Goal: Task Accomplishment & Management: Complete application form

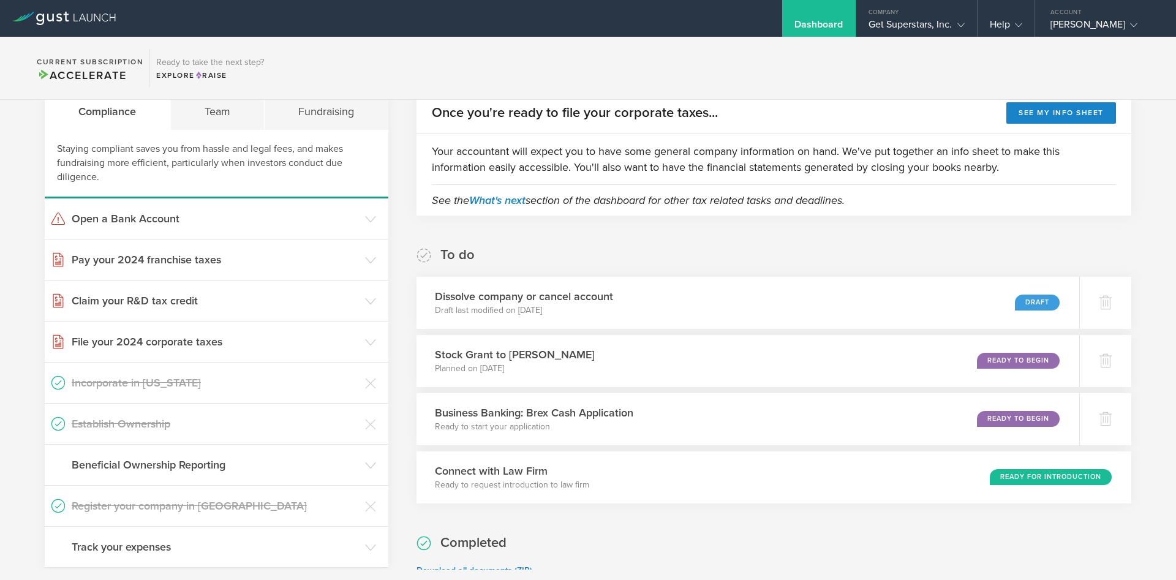
scroll to position [81, 0]
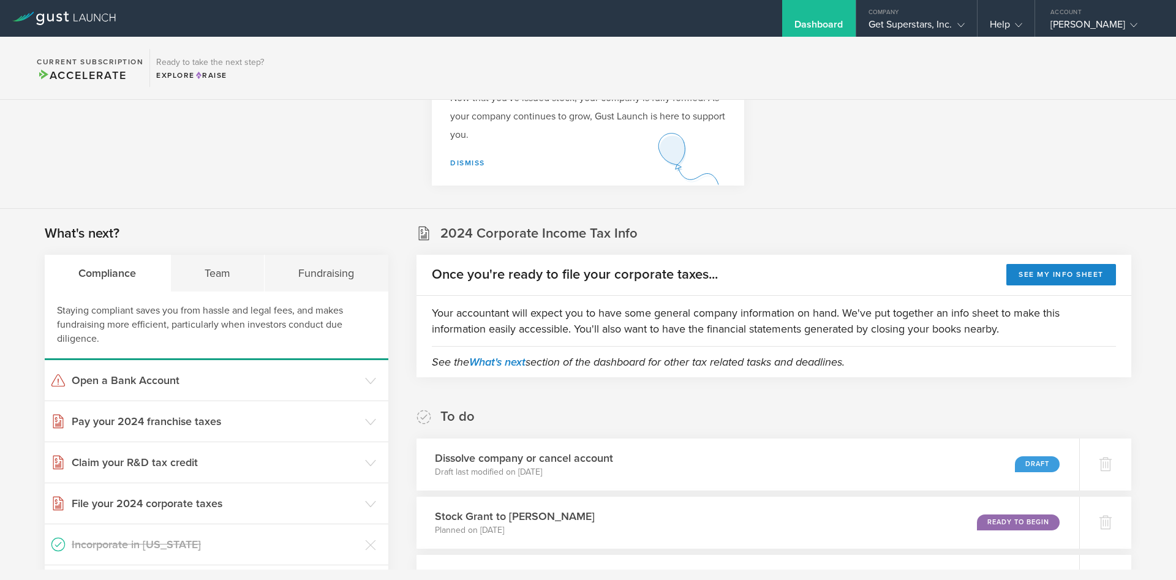
click at [197, 294] on div "Staying compliant saves you from hassle and legal fees, and makes fundraising m…" at bounding box center [217, 326] width 344 height 69
click at [206, 276] on div "Team" at bounding box center [218, 273] width 94 height 37
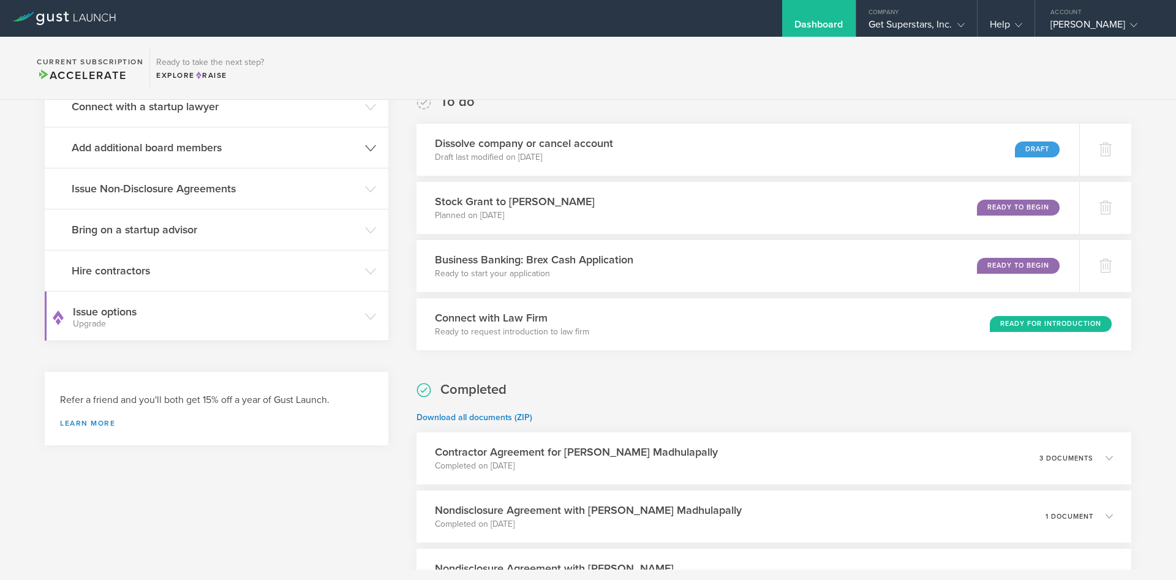
scroll to position [323, 0]
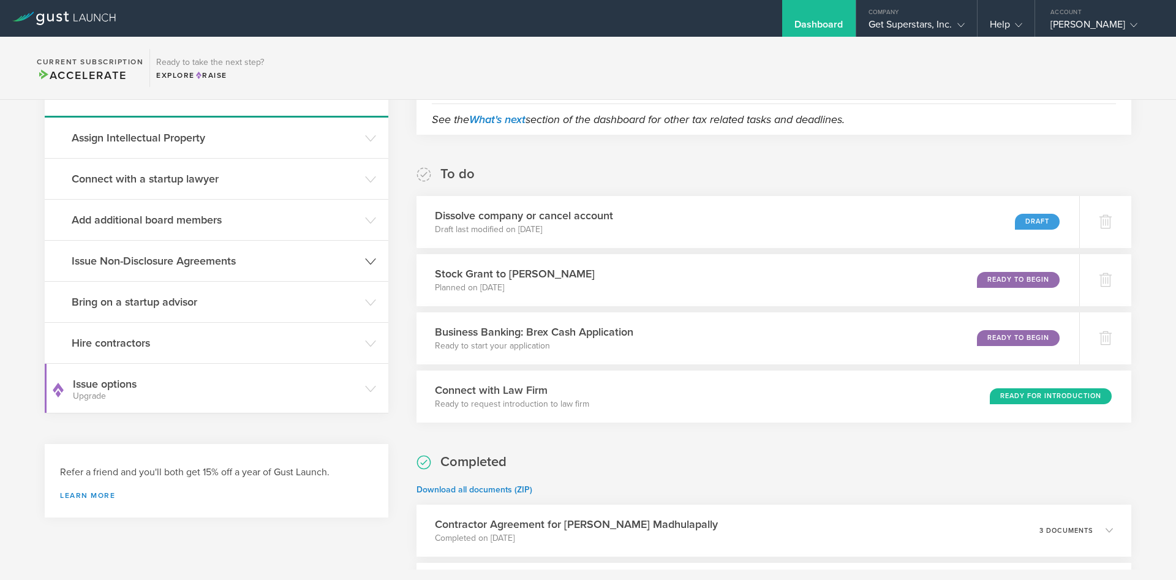
click at [178, 262] on h3 "Issue Non-Disclosure Agreements" at bounding box center [215, 261] width 287 height 16
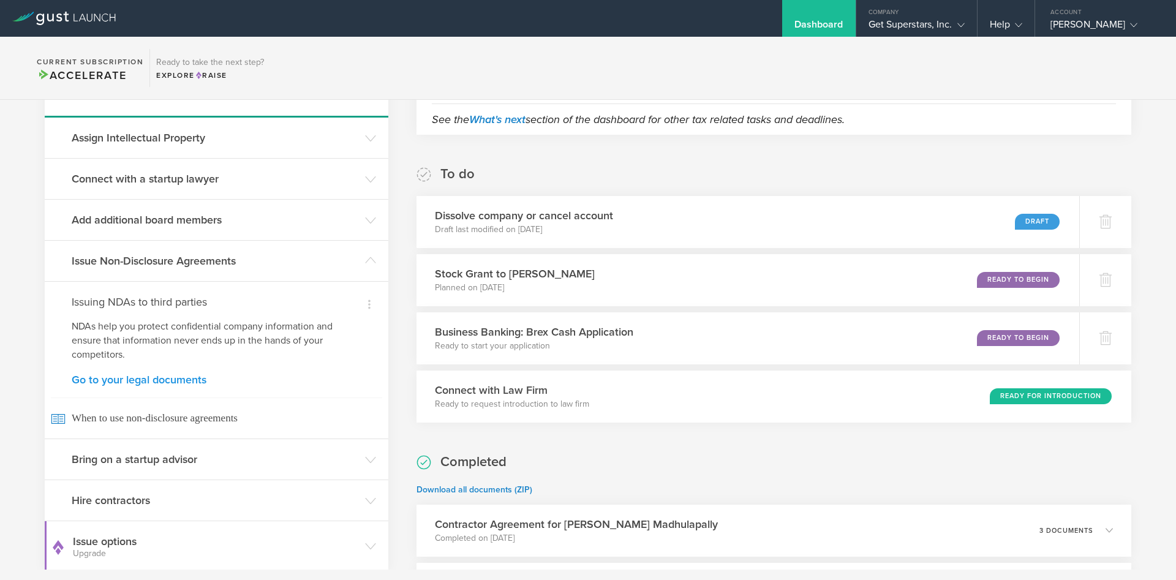
click at [190, 376] on link "Go to your legal documents" at bounding box center [217, 379] width 290 height 11
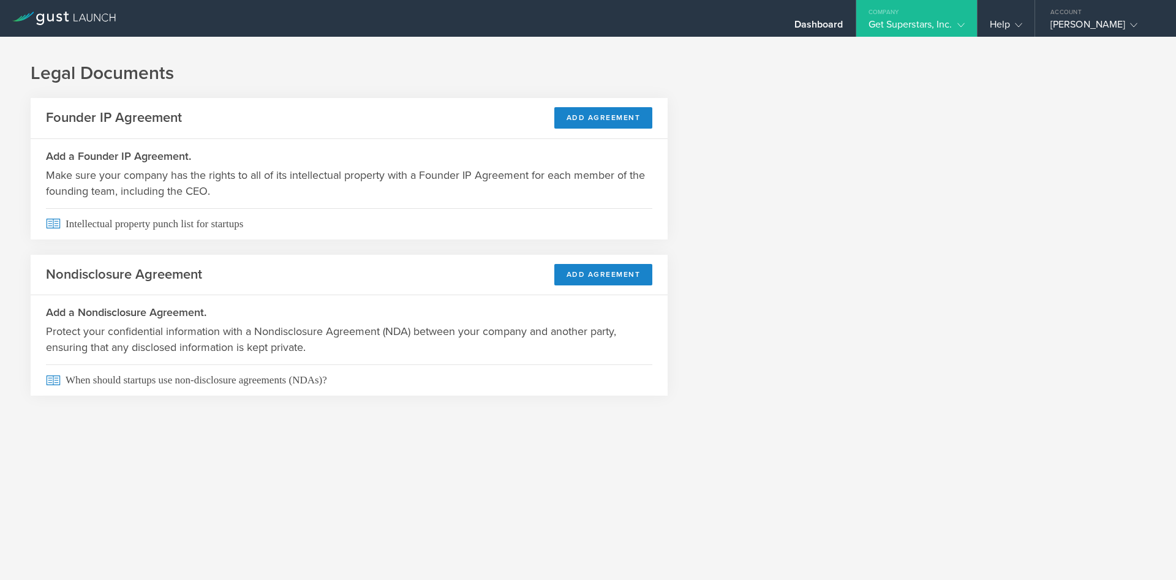
click at [597, 262] on header "Nondisclosure Agreement Add Agreement" at bounding box center [349, 275] width 637 height 41
click at [589, 272] on button "Add Agreement" at bounding box center [603, 274] width 99 height 21
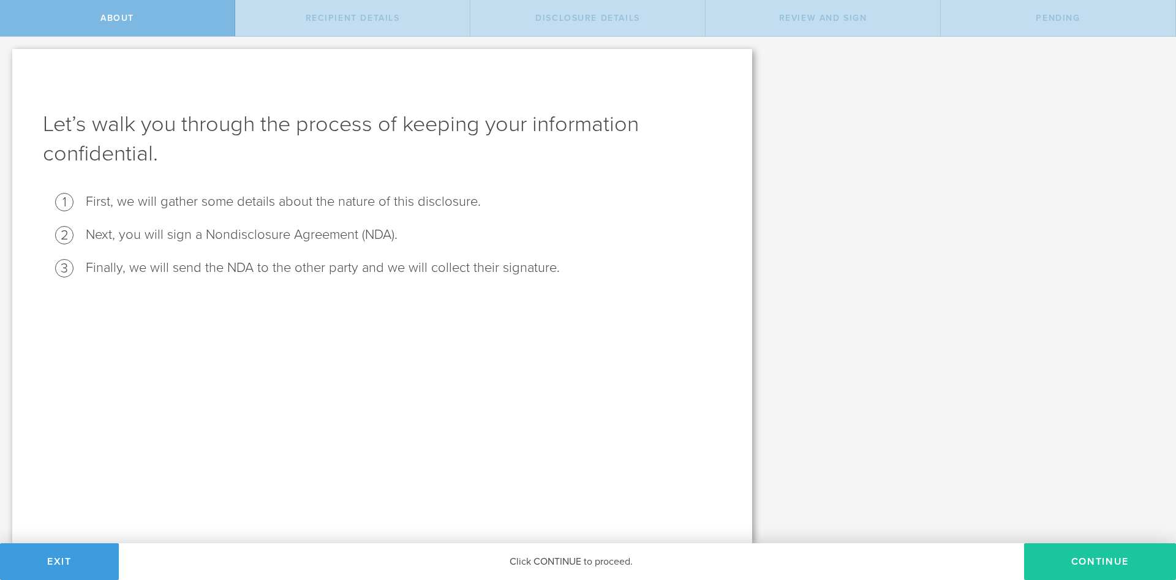
click at [1086, 562] on button "Continue" at bounding box center [1100, 561] width 152 height 37
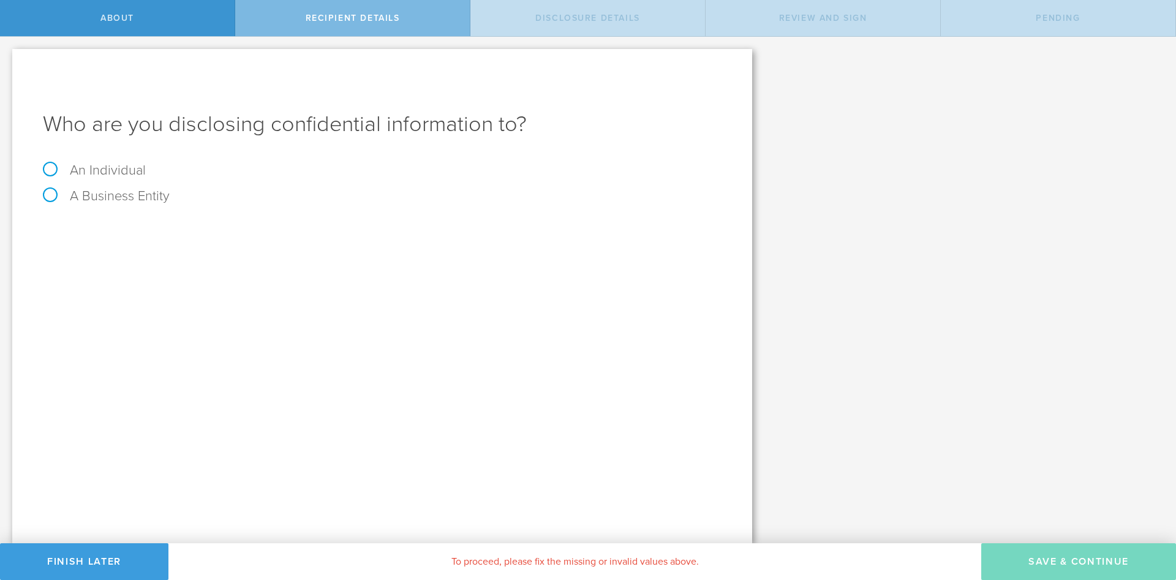
click at [53, 167] on label "An Individual" at bounding box center [94, 170] width 103 height 16
click at [8, 56] on input "An Individual" at bounding box center [4, 47] width 8 height 20
radio input "true"
click at [200, 224] on input "text" at bounding box center [428, 230] width 587 height 18
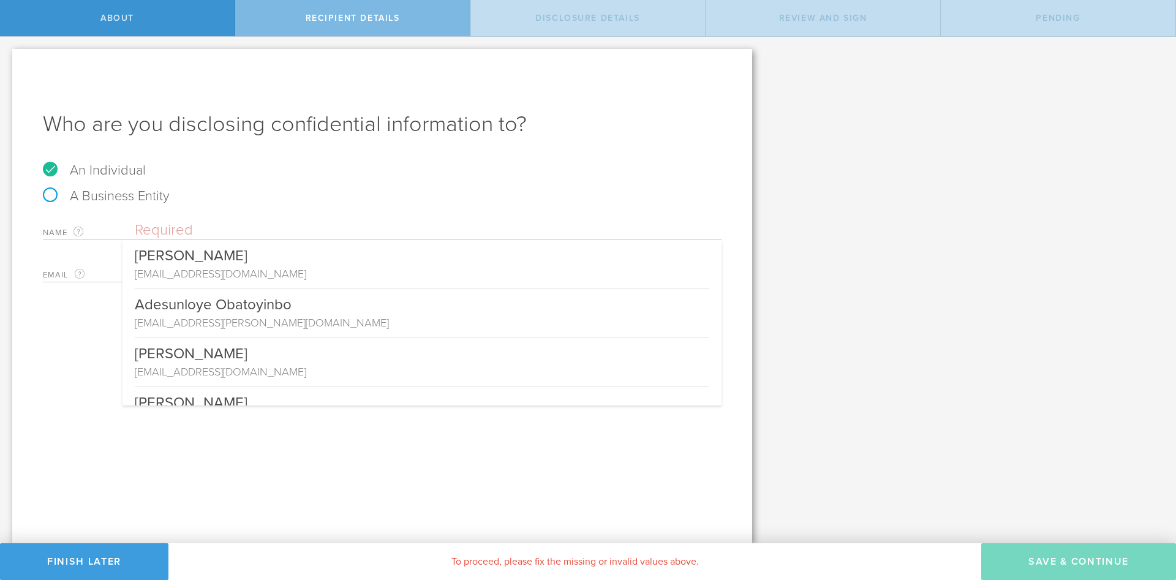
paste input "[PERSON_NAME] [PERSON_NAME]"
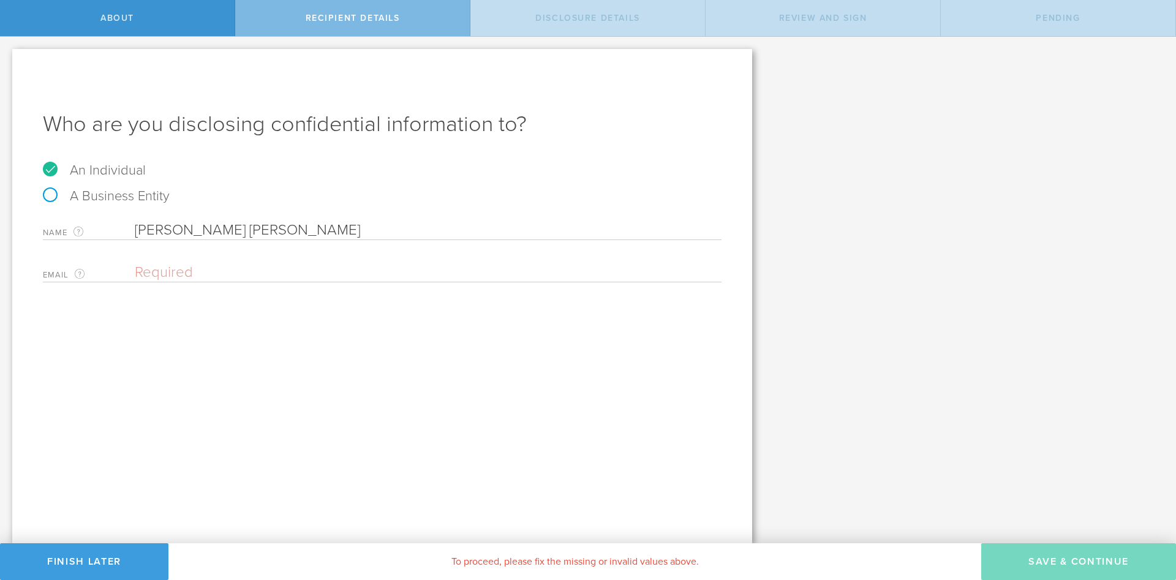
type input "[PERSON_NAME] [PERSON_NAME]"
click at [173, 266] on input "email" at bounding box center [425, 272] width 581 height 18
paste input "[EMAIL_ADDRESS][DOMAIN_NAME]"
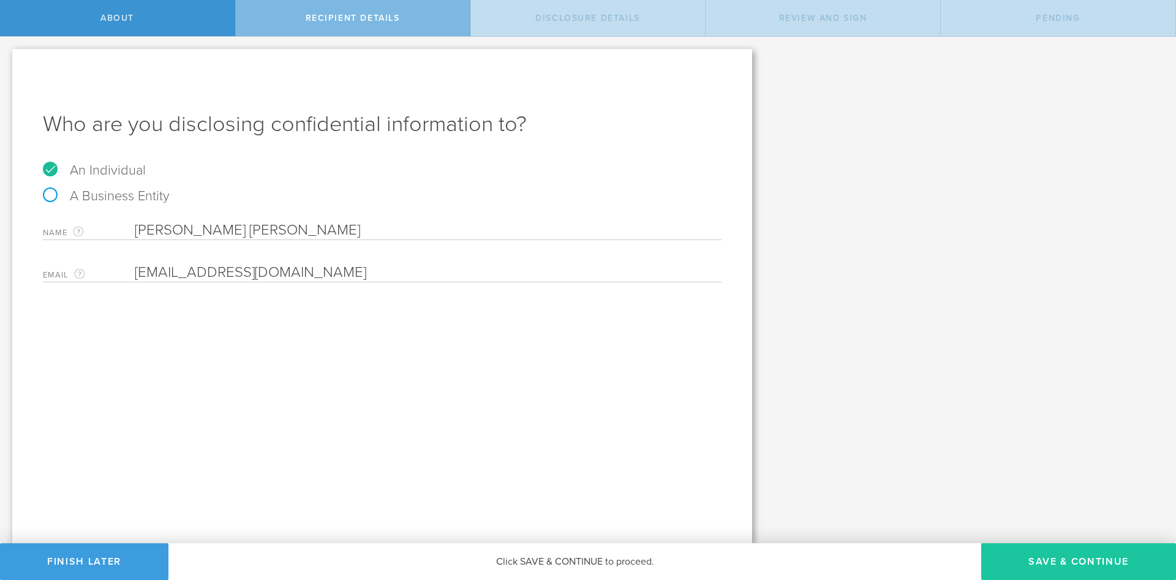
type input "[EMAIL_ADDRESS][DOMAIN_NAME]"
click at [1039, 564] on button "Save & Continue" at bounding box center [1078, 561] width 195 height 37
select select "string:5 years"
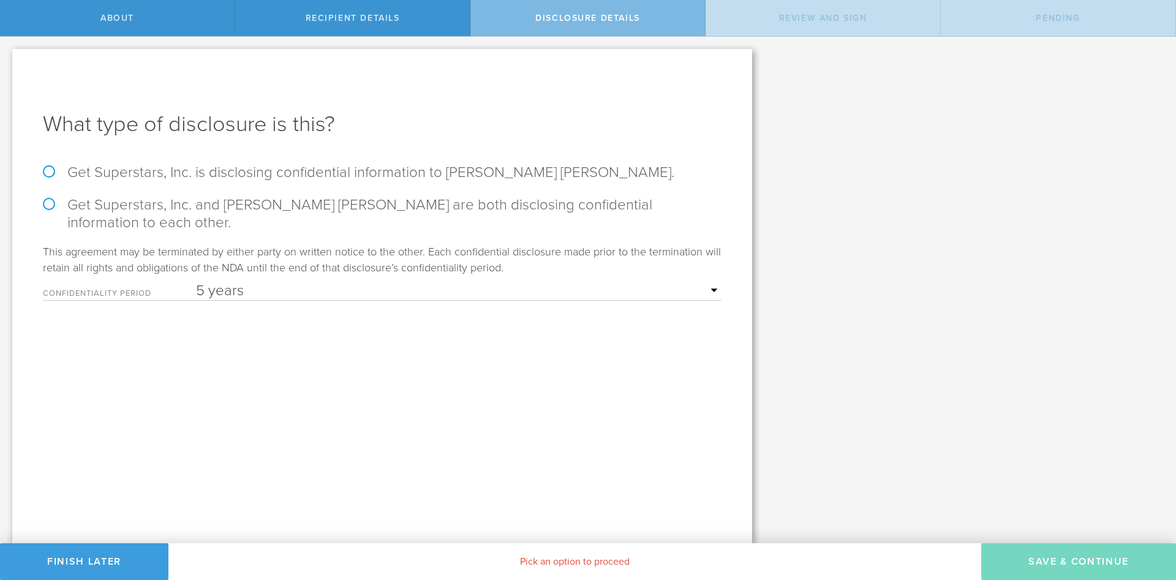
click at [53, 169] on label "Get Superstars, Inc. is disclosing confidential information to Anh Ngoc Hoang N…" at bounding box center [382, 173] width 679 height 18
click at [8, 62] on input "Get Superstars, Inc. is disclosing confidential information to Anh Ngoc Hoang N…" at bounding box center [4, 50] width 8 height 26
radio input "true"
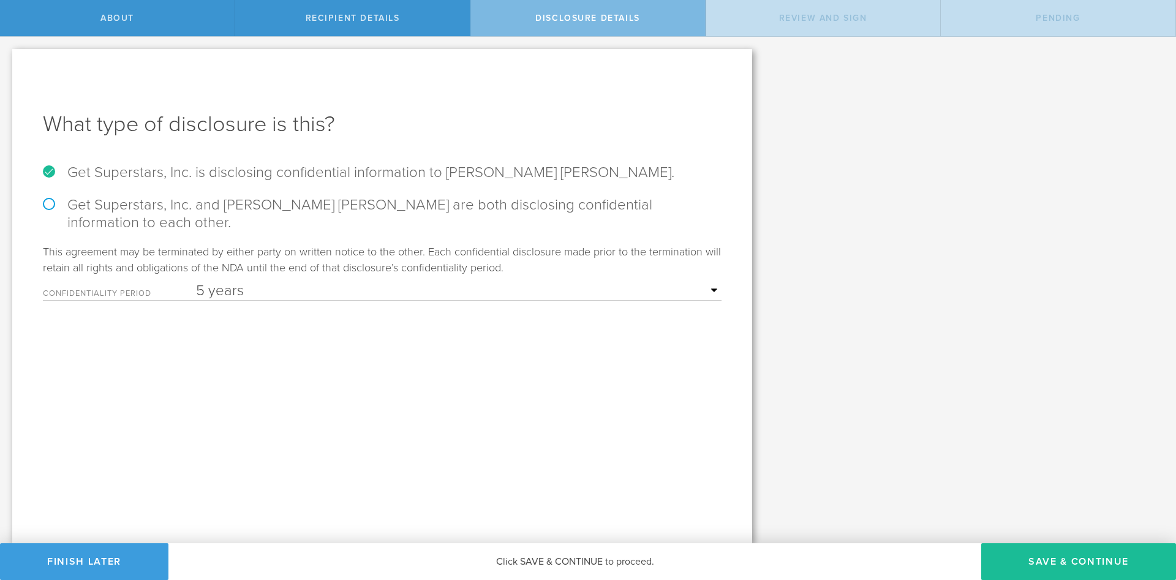
click at [196, 282] on select "1 year 2 years 3 years 4 years 5 years" at bounding box center [459, 291] width 526 height 18
select select "string:3 years"
click option "3 years" at bounding box center [0, 0] width 0 height 0
click at [1024, 553] on button "Save & Continue" at bounding box center [1078, 561] width 195 height 37
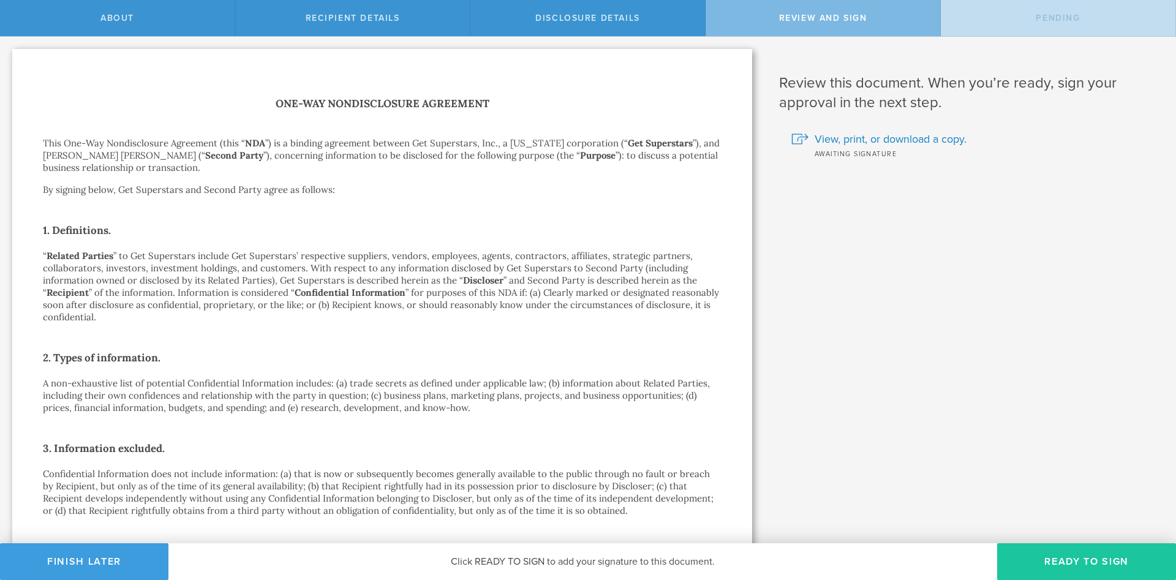
click at [1065, 553] on button "Ready to Sign" at bounding box center [1086, 561] width 179 height 37
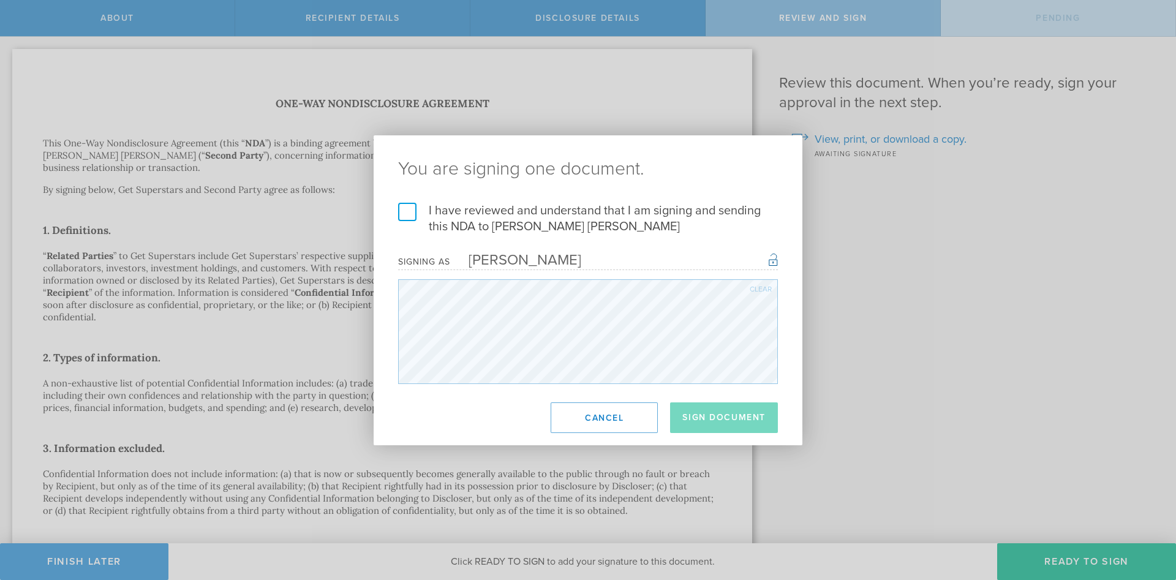
click at [411, 207] on label "I have reviewed and understand that I am signing and sending this NDA to Anh Ng…" at bounding box center [588, 219] width 380 height 32
click at [0, 0] on input "I have reviewed and understand that I am signing and sending this NDA to Anh Ng…" at bounding box center [0, 0] width 0 height 0
click at [701, 411] on button "Sign Document" at bounding box center [724, 417] width 108 height 31
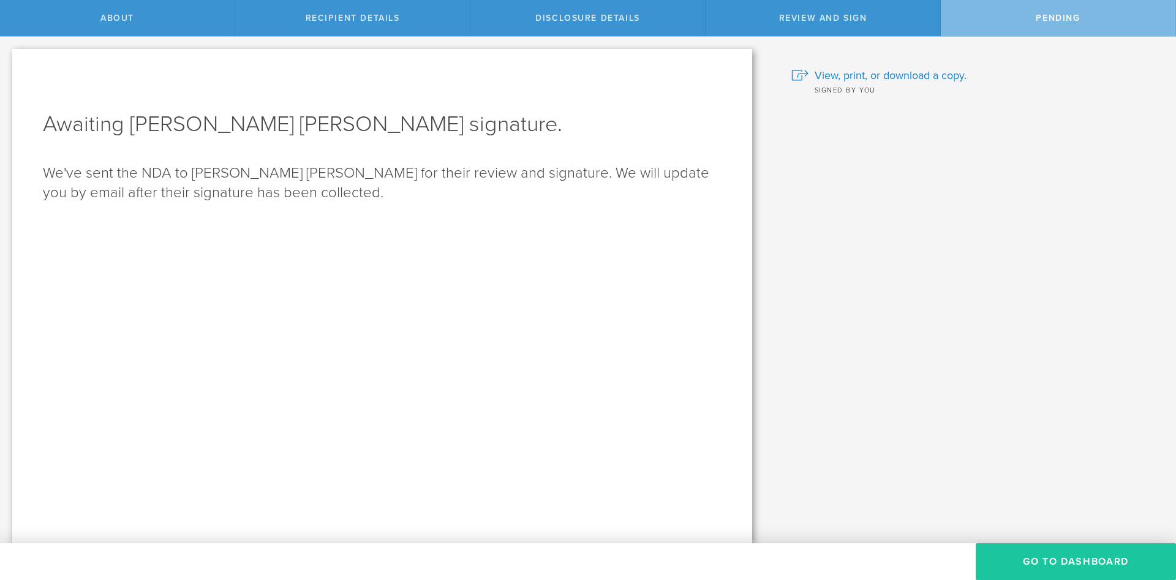
click at [1029, 562] on button "Go to dashboard" at bounding box center [1076, 561] width 200 height 37
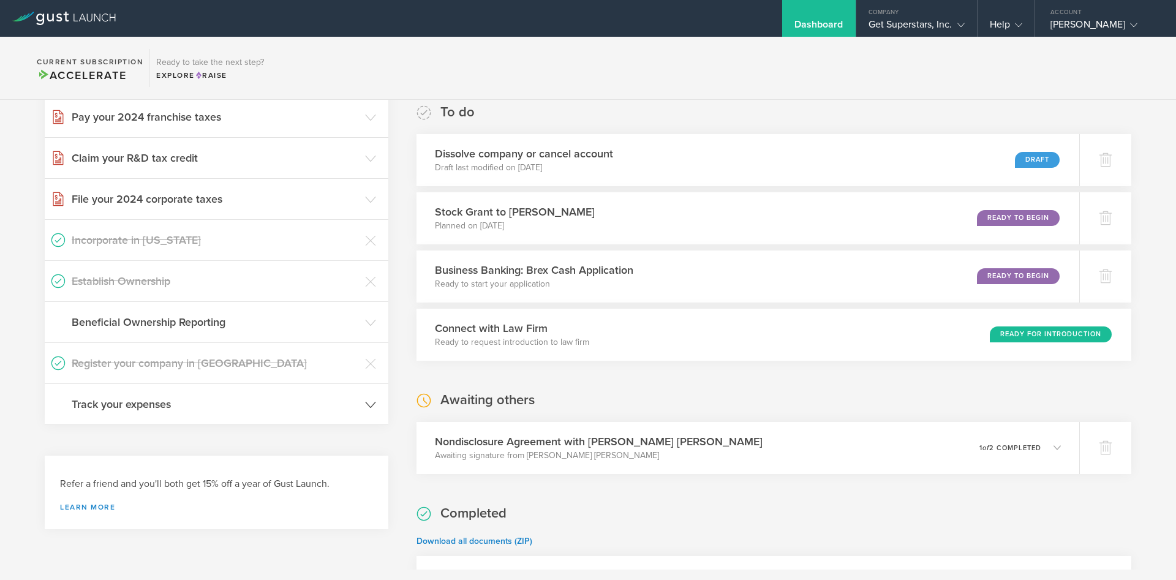
scroll to position [485, 0]
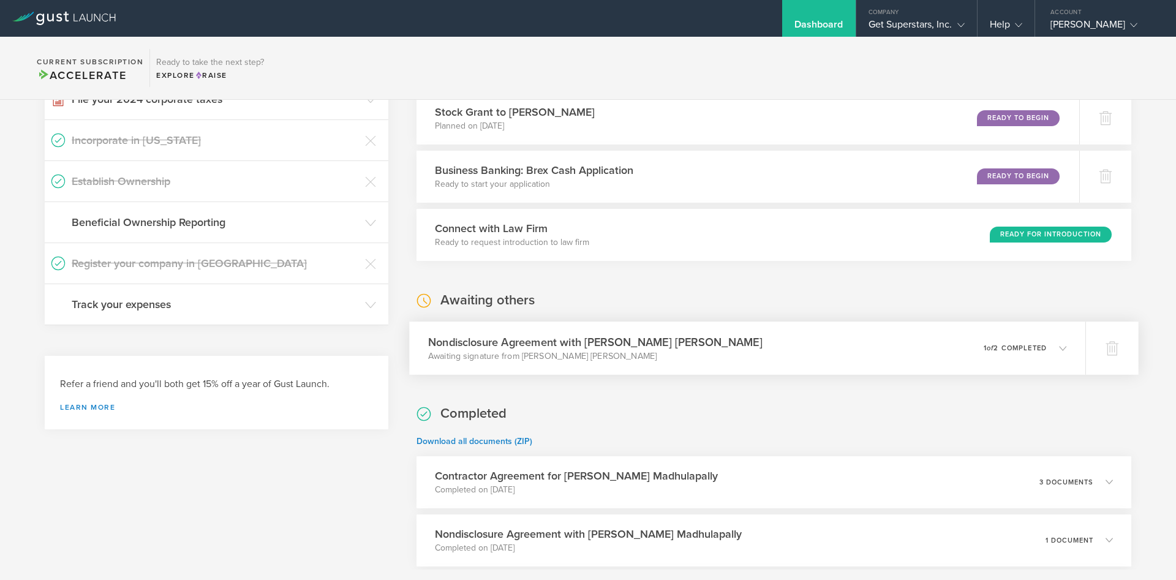
click at [499, 344] on h3 "Nondisclosure Agreement with [PERSON_NAME] [PERSON_NAME]" at bounding box center [595, 342] width 334 height 17
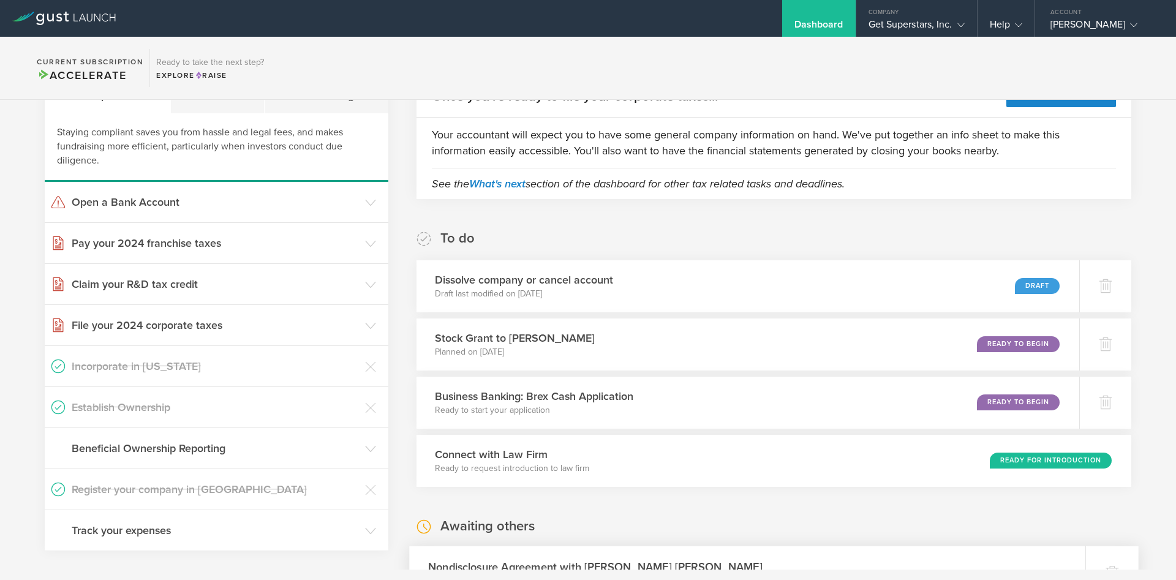
scroll to position [162, 0]
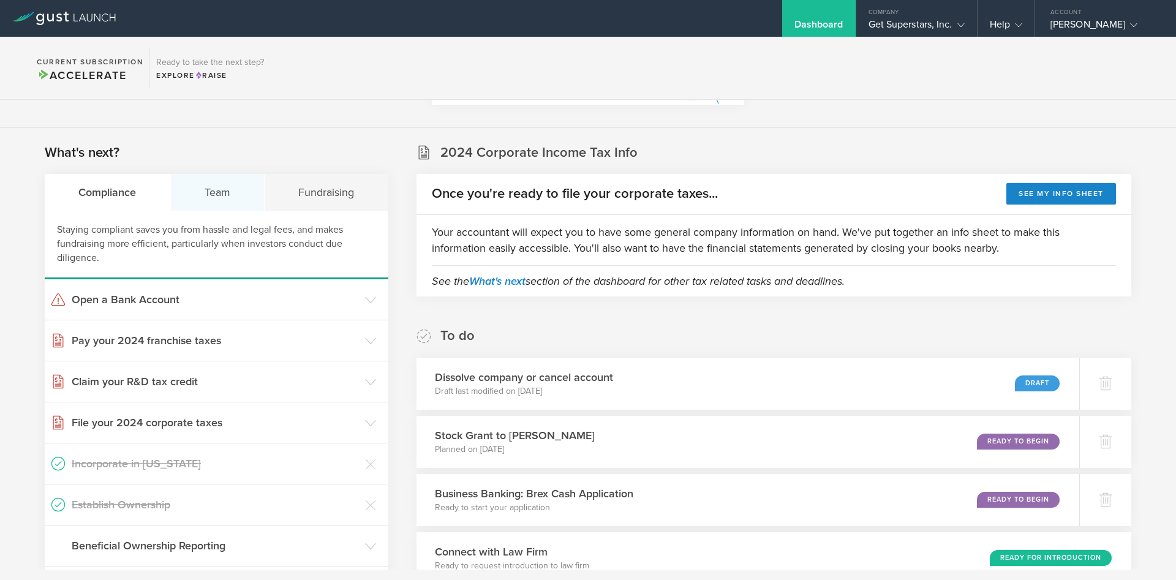
click at [195, 186] on div "Team" at bounding box center [218, 192] width 94 height 37
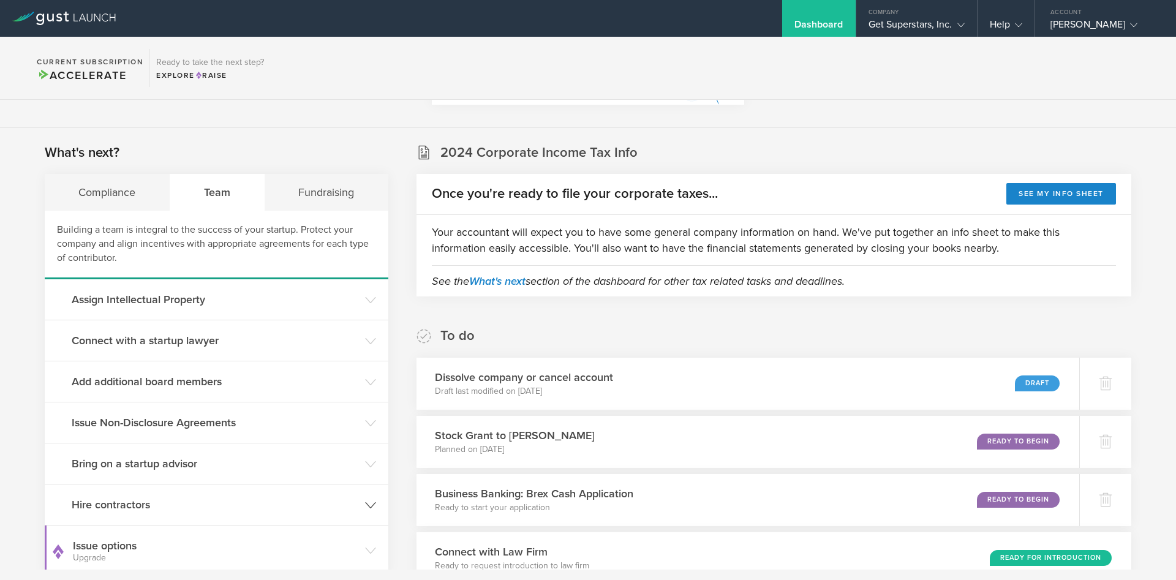
click at [132, 513] on header "Hire contractors" at bounding box center [217, 505] width 344 height 40
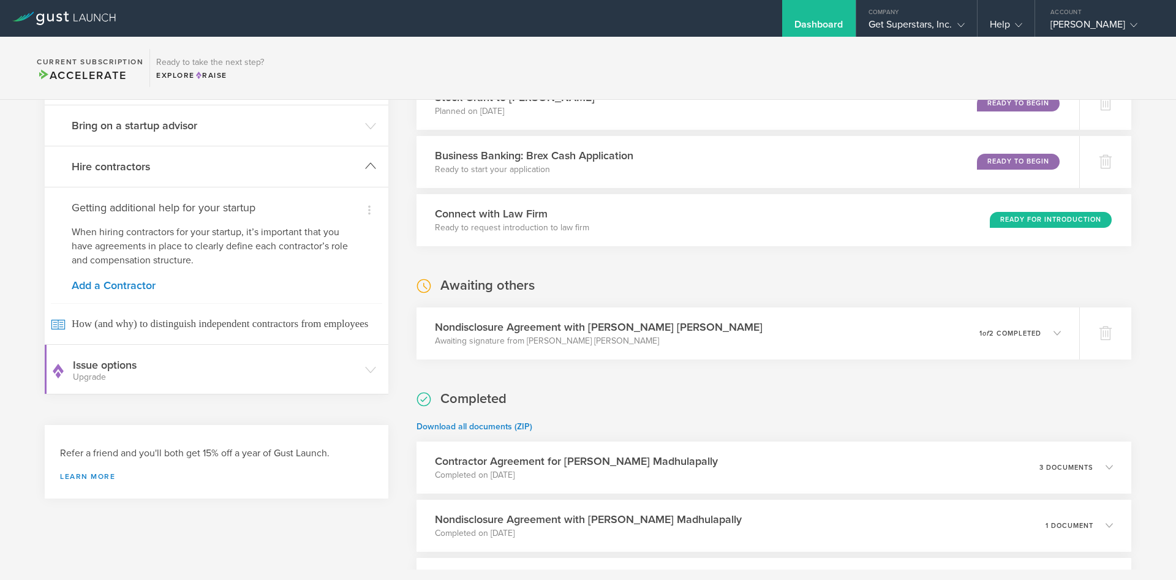
scroll to position [566, 0]
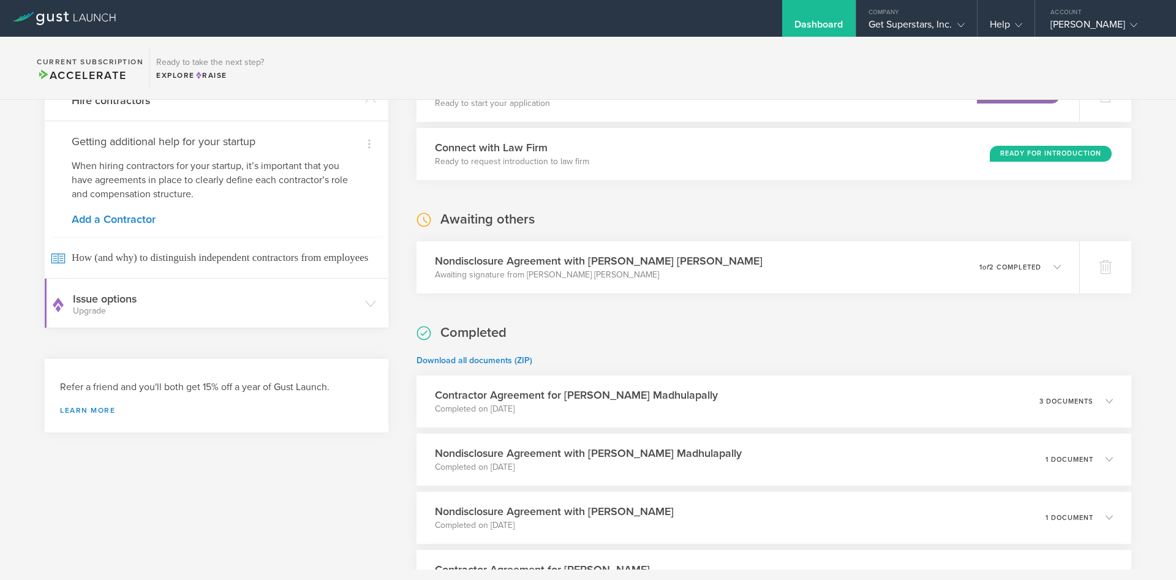
click at [105, 226] on div "Dismiss Getting additional help for your startup When hiring contractors for yo…" at bounding box center [217, 199] width 344 height 157
click at [108, 222] on link "Add a Contractor" at bounding box center [217, 219] width 290 height 11
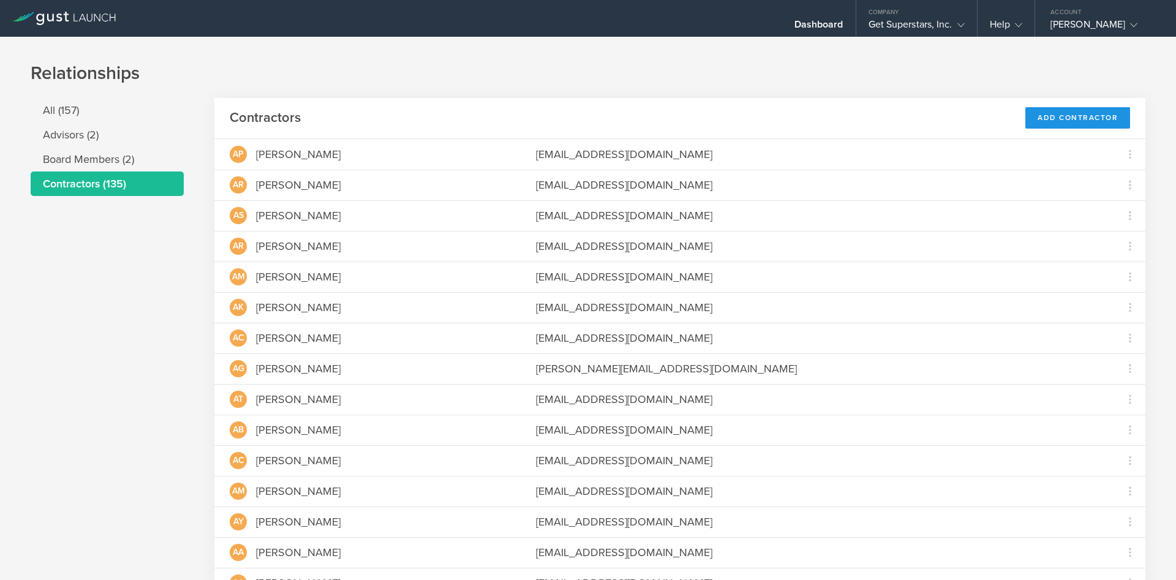
click at [1090, 114] on div "Add Contractor" at bounding box center [1077, 117] width 105 height 21
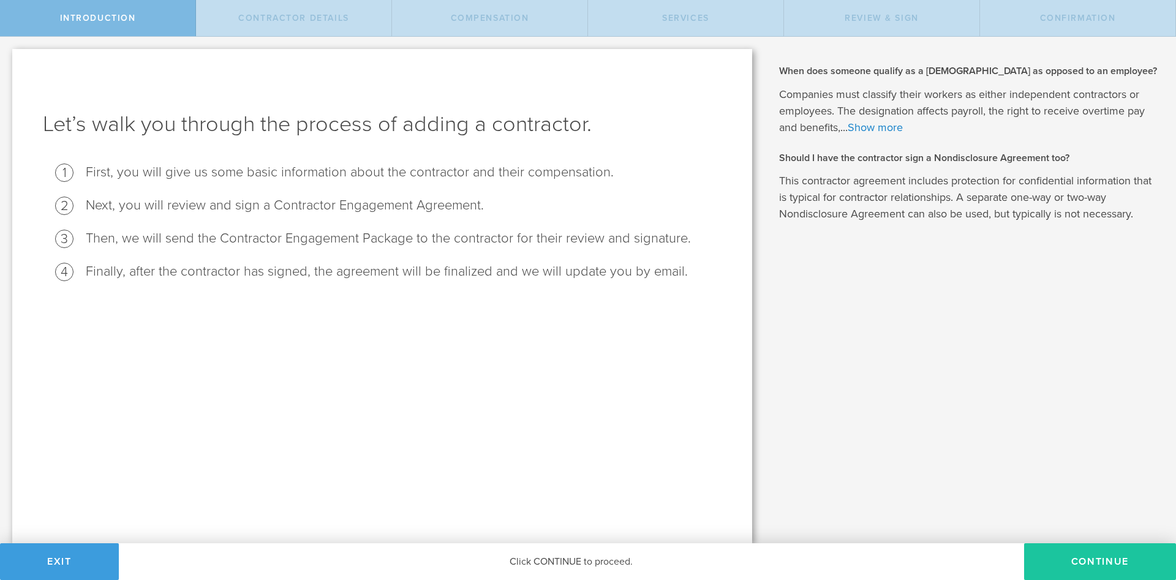
click at [1112, 550] on button "Continue" at bounding box center [1100, 561] width 152 height 37
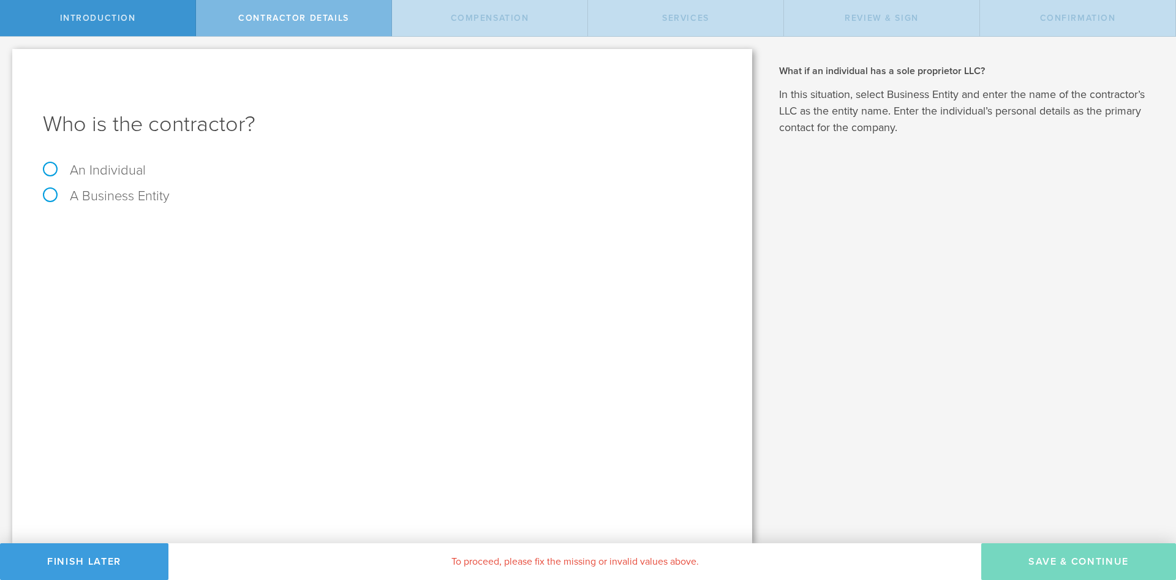
click at [52, 167] on label "An Individual" at bounding box center [94, 170] width 103 height 16
click at [8, 56] on input "An Individual" at bounding box center [4, 47] width 8 height 20
radio input "true"
click at [249, 229] on input "text" at bounding box center [428, 230] width 587 height 18
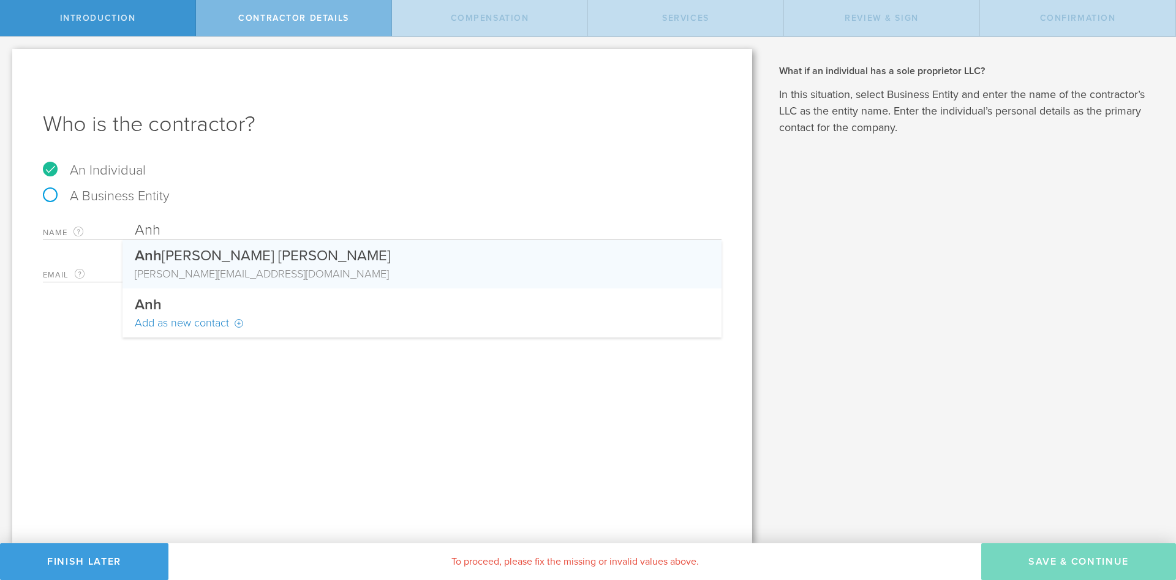
click at [270, 255] on div "Anh Ngoc Hoang Nguyen" at bounding box center [422, 253] width 575 height 26
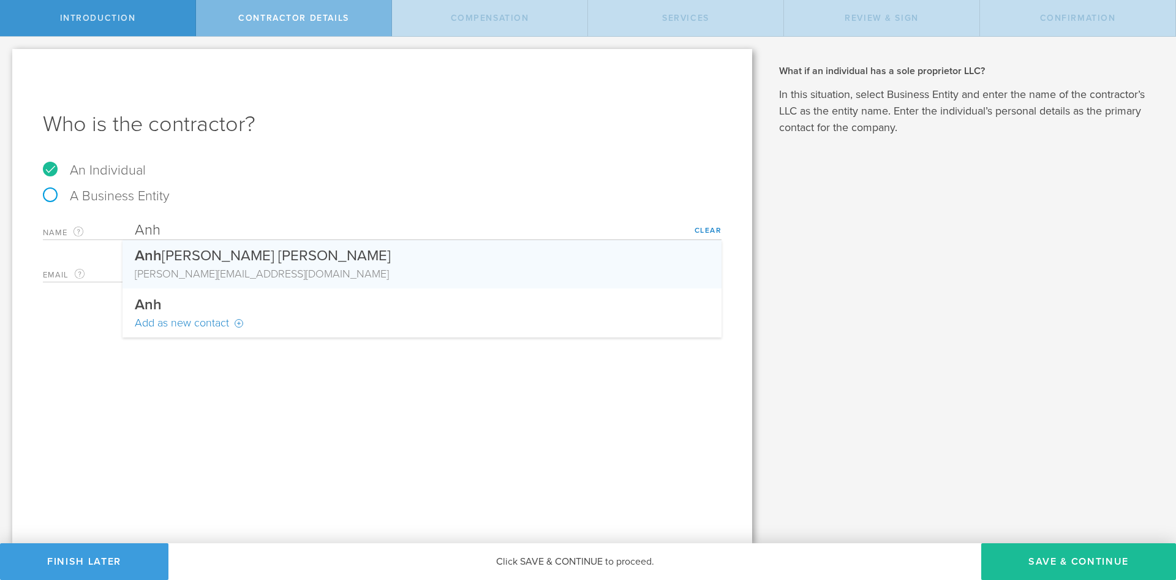
type input "[PERSON_NAME] [PERSON_NAME]"
type input "[EMAIL_ADDRESS][DOMAIN_NAME]"
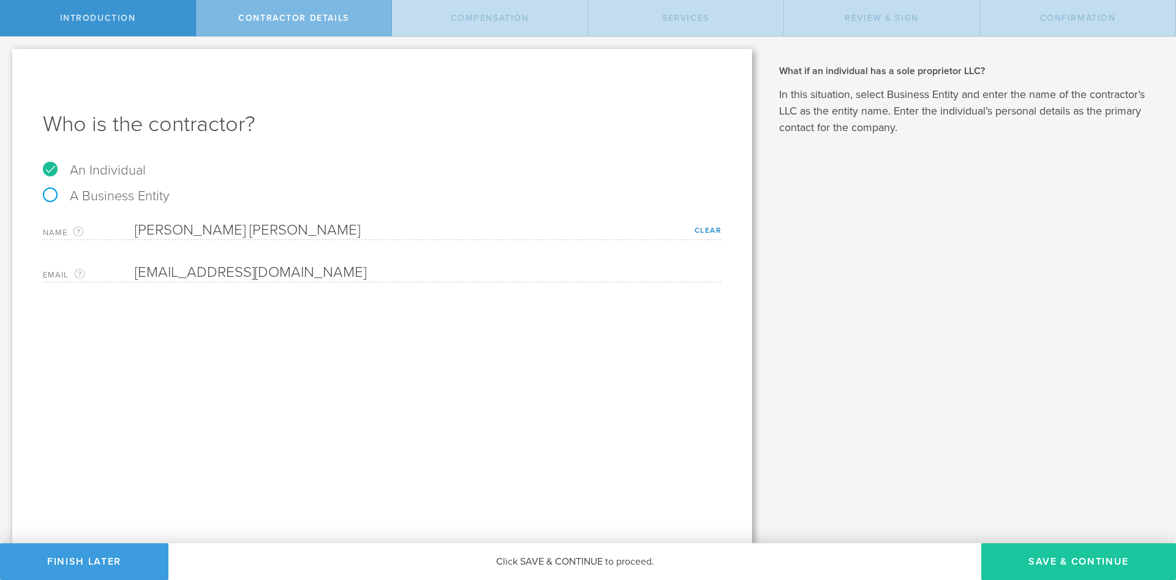
click at [1022, 568] on button "Save & Continue" at bounding box center [1078, 561] width 195 height 37
select select "none"
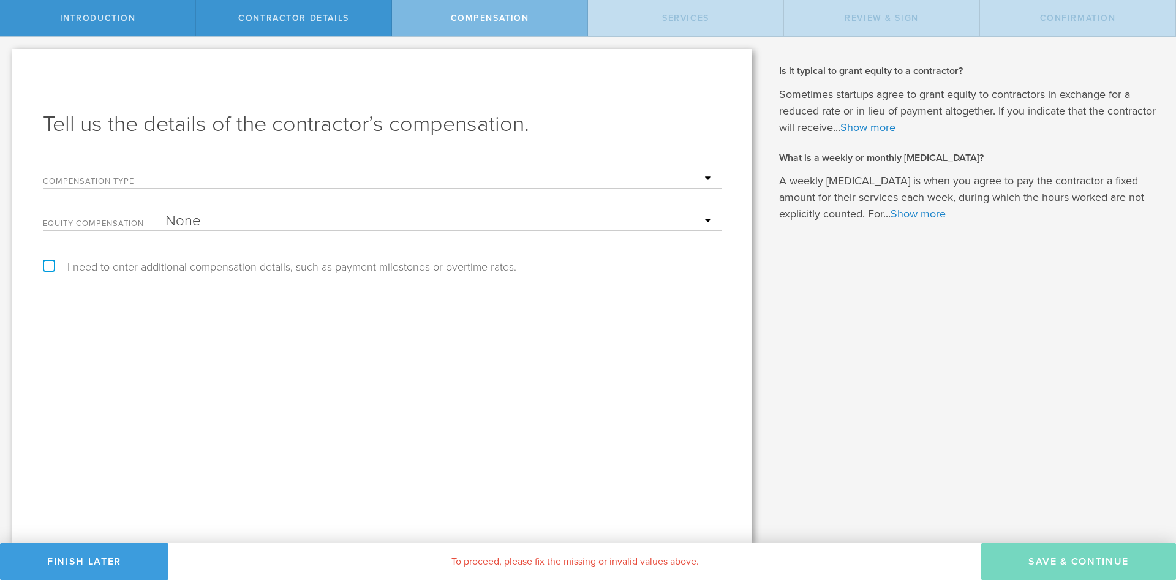
click at [165, 170] on select "Hourly Daily Weekly Retainer Monthly Retainer Project Flat Rate No cash compens…" at bounding box center [440, 179] width 550 height 18
select select "project"
click option "Project Flat Rate" at bounding box center [0, 0] width 0 height 0
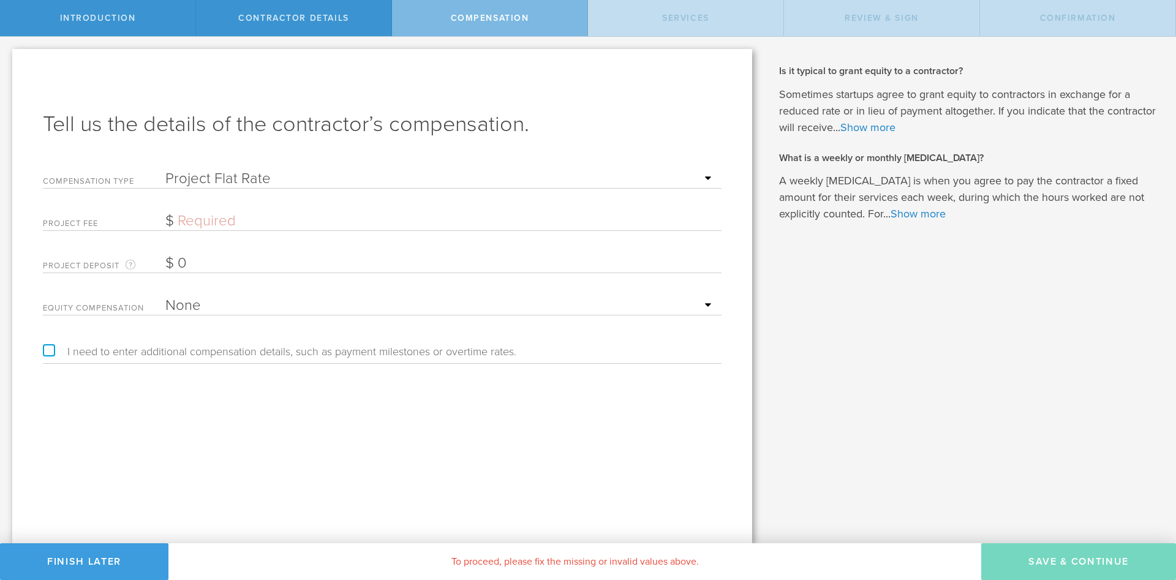
click at [222, 224] on input "text" at bounding box center [440, 221] width 550 height 18
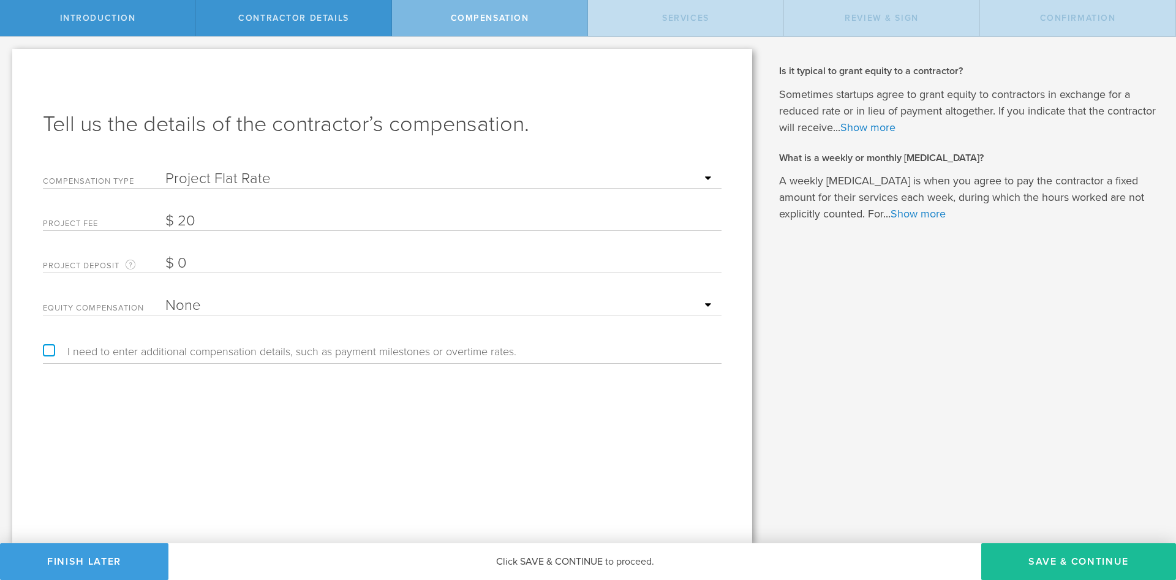
type input "20"
click at [524, 493] on div "Tell us the details of the contractor’s compensation. Compensation Type Hourly …" at bounding box center [382, 296] width 740 height 494
click at [165, 170] on select "Hourly Daily Weekly Retainer Monthly Retainer Project Flat Rate No cash compens…" at bounding box center [440, 179] width 550 height 18
click option "Project Flat Rate" at bounding box center [0, 0] width 0 height 0
click at [193, 217] on input "20" at bounding box center [440, 221] width 550 height 18
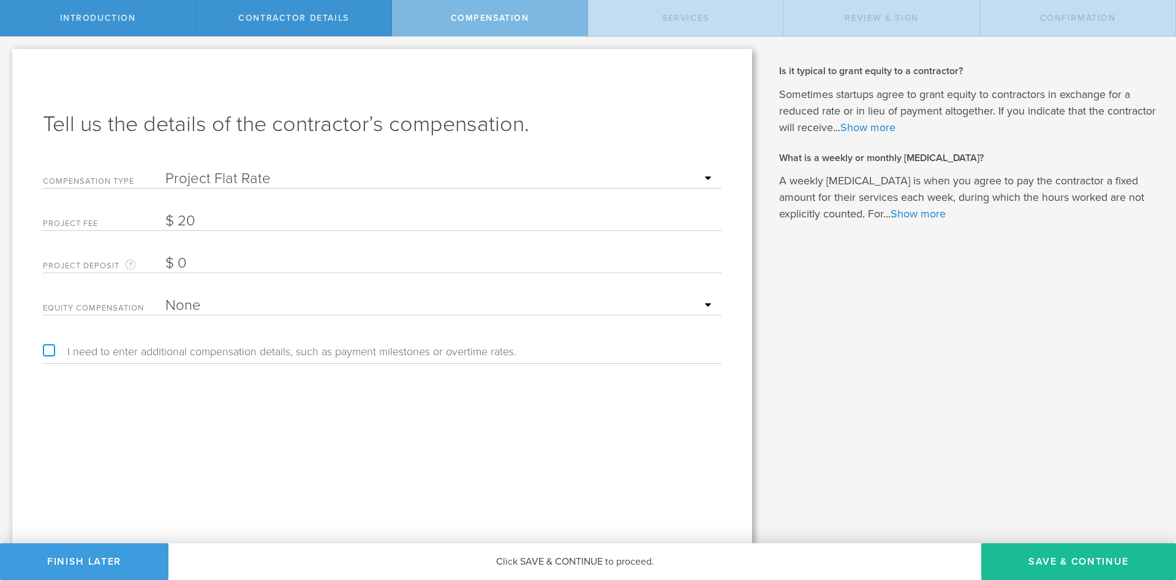
click at [332, 461] on div "Tell us the details of the contractor’s compensation. Compensation Type Hourly …" at bounding box center [382, 296] width 740 height 494
click at [1057, 570] on button "Save & Continue" at bounding box center [1078, 561] width 195 height 37
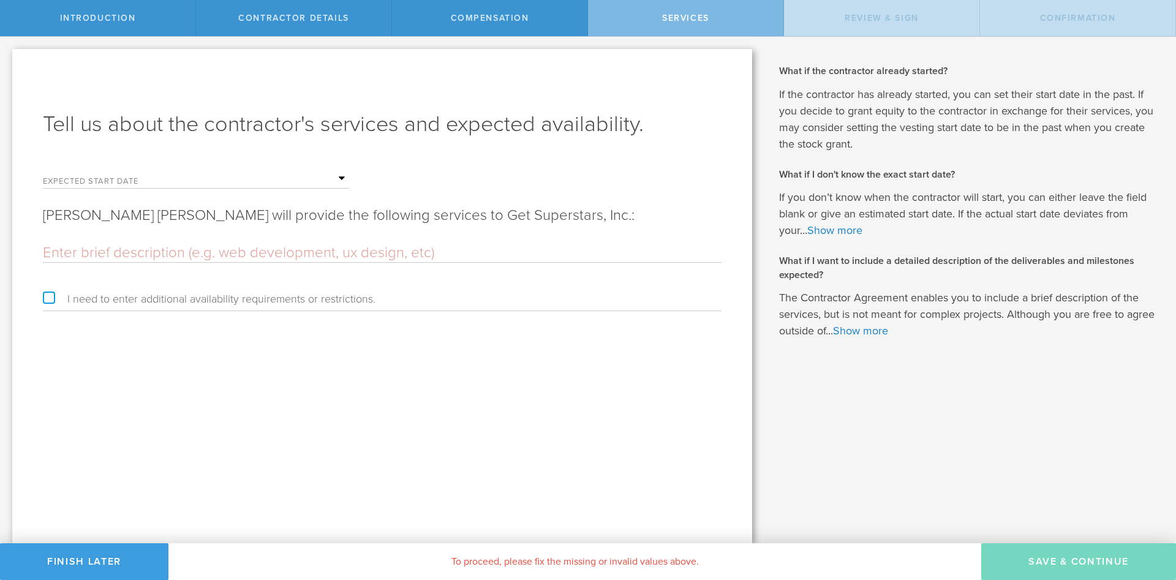
click at [123, 182] on label "Expected start date" at bounding box center [104, 183] width 123 height 10
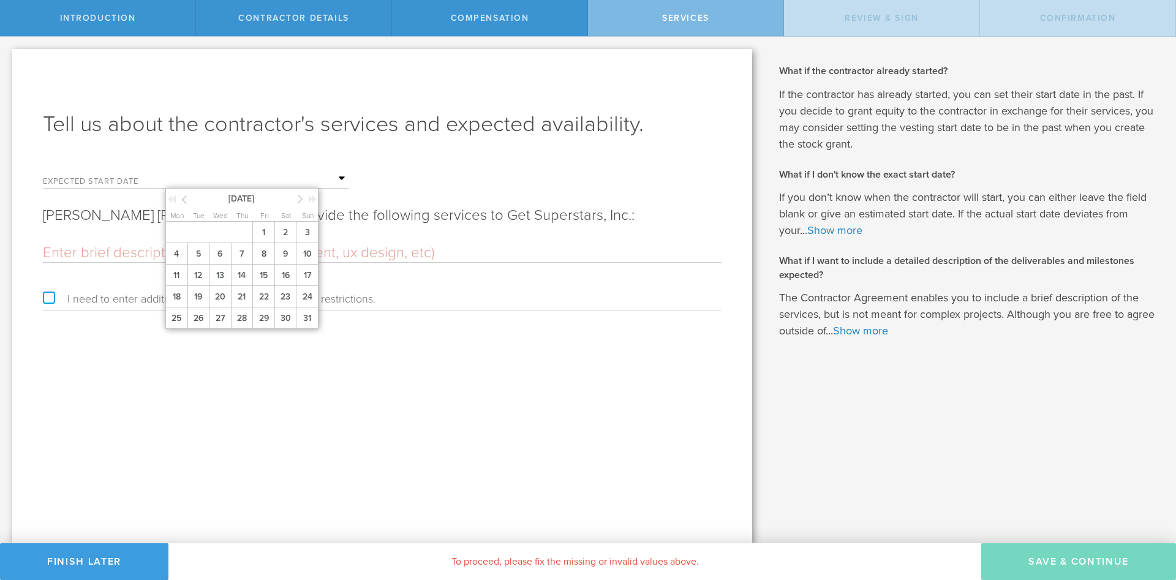
click at [195, 175] on input "text" at bounding box center [257, 179] width 184 height 18
click at [195, 321] on span "26" at bounding box center [198, 318] width 22 height 21
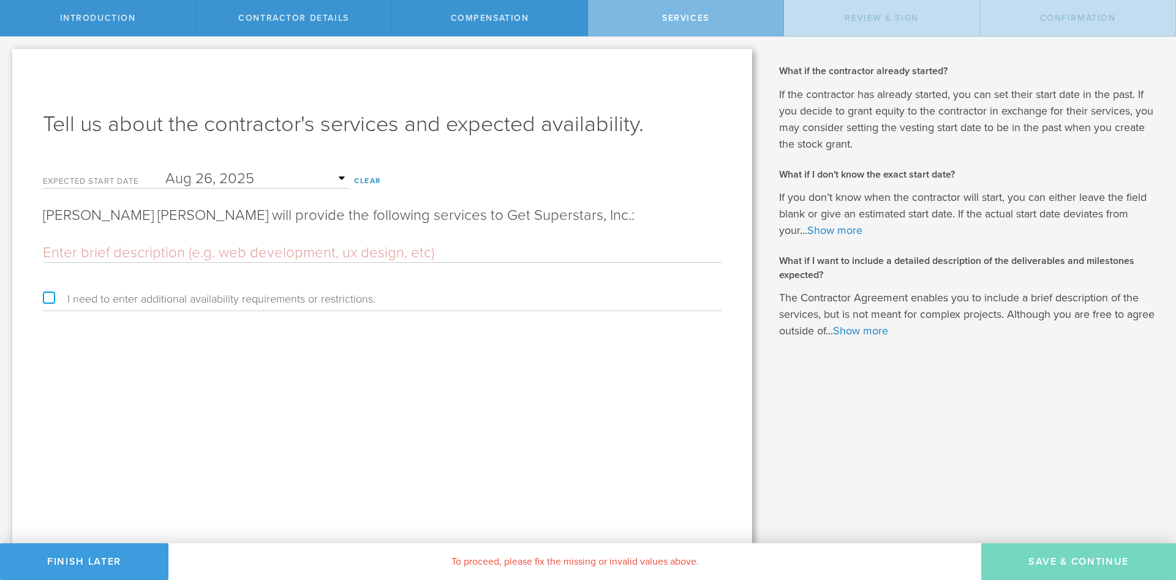
click at [111, 258] on input "text" at bounding box center [382, 253] width 679 height 18
paste input "TITLE – Software Developer Intern. SCOPE – this is an Internship to complement …"
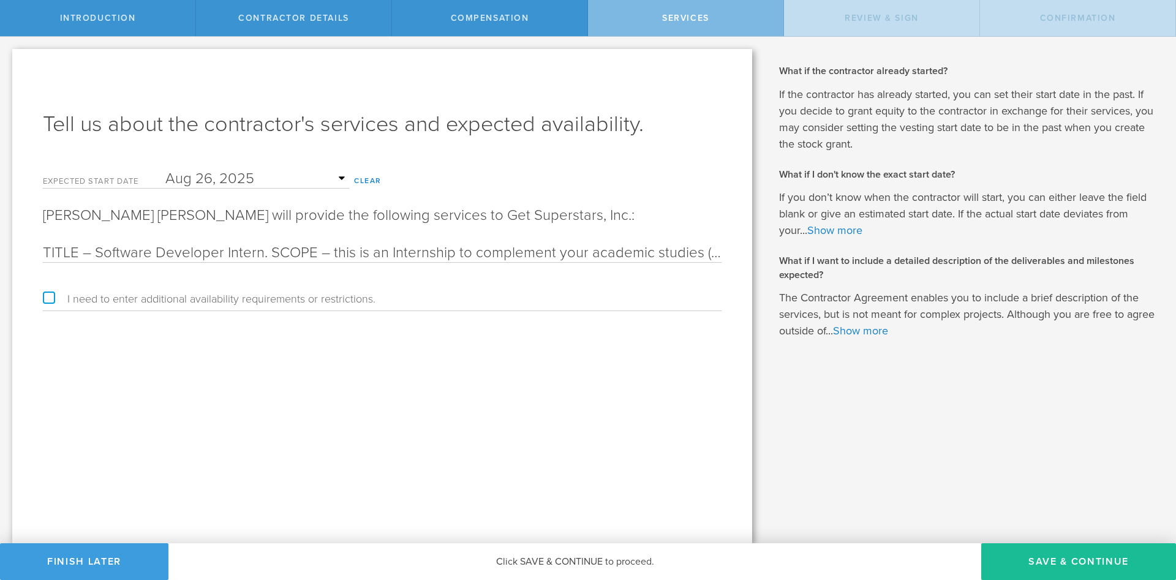
scroll to position [0, 5232]
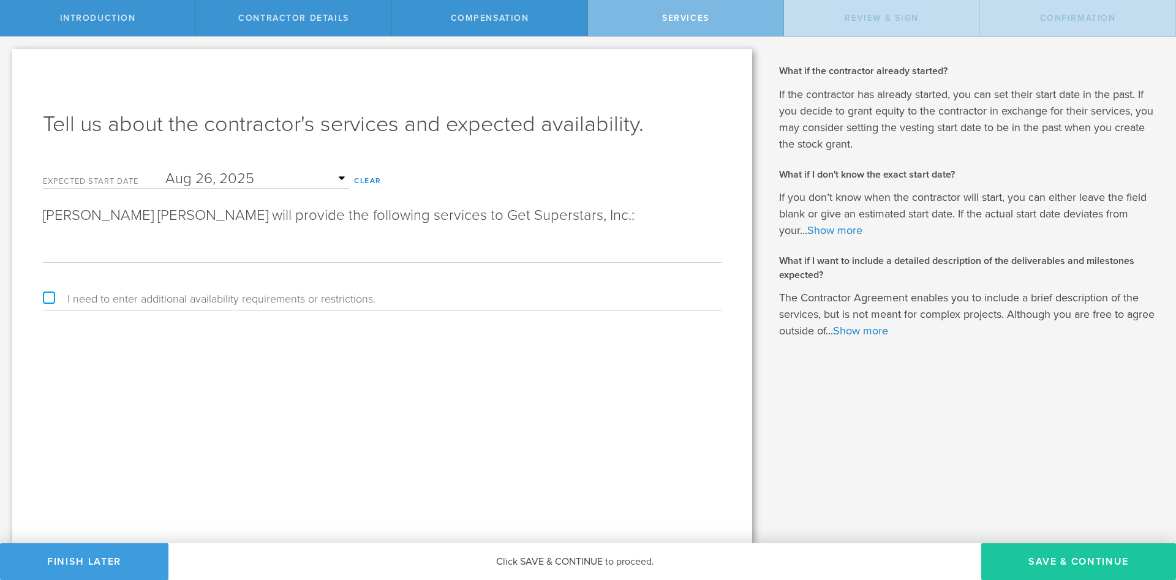
type input "TITLE – Software Developer Intern. SCOPE – this is an Internship to complement …"
click at [1051, 568] on button "Save & Continue" at bounding box center [1078, 561] width 195 height 37
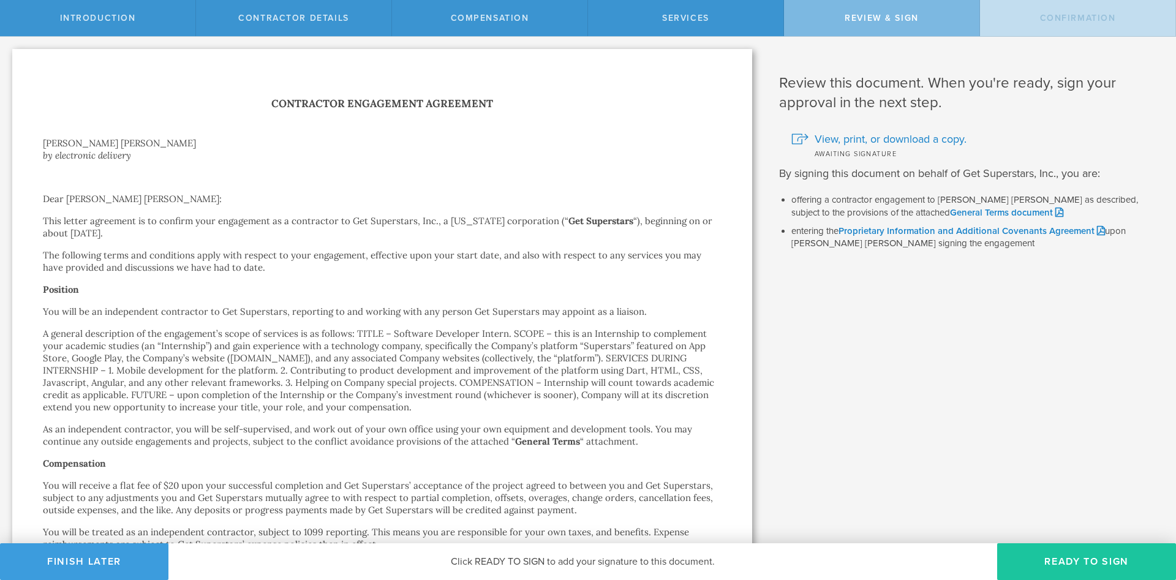
click at [1074, 567] on button "Ready to Sign" at bounding box center [1086, 561] width 179 height 37
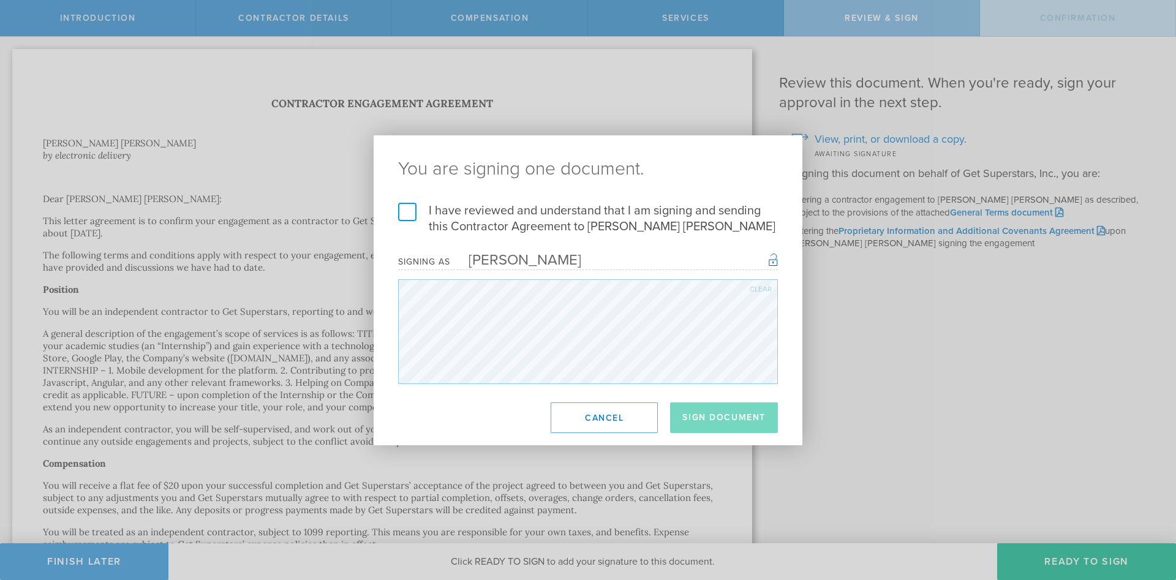
click at [410, 214] on label "I have reviewed and understand that I am signing and sending this Contractor Ag…" at bounding box center [588, 219] width 380 height 32
click at [0, 0] on input "I have reviewed and understand that I am signing and sending this Contractor Ag…" at bounding box center [0, 0] width 0 height 0
click at [742, 425] on button "Sign Document" at bounding box center [724, 417] width 108 height 31
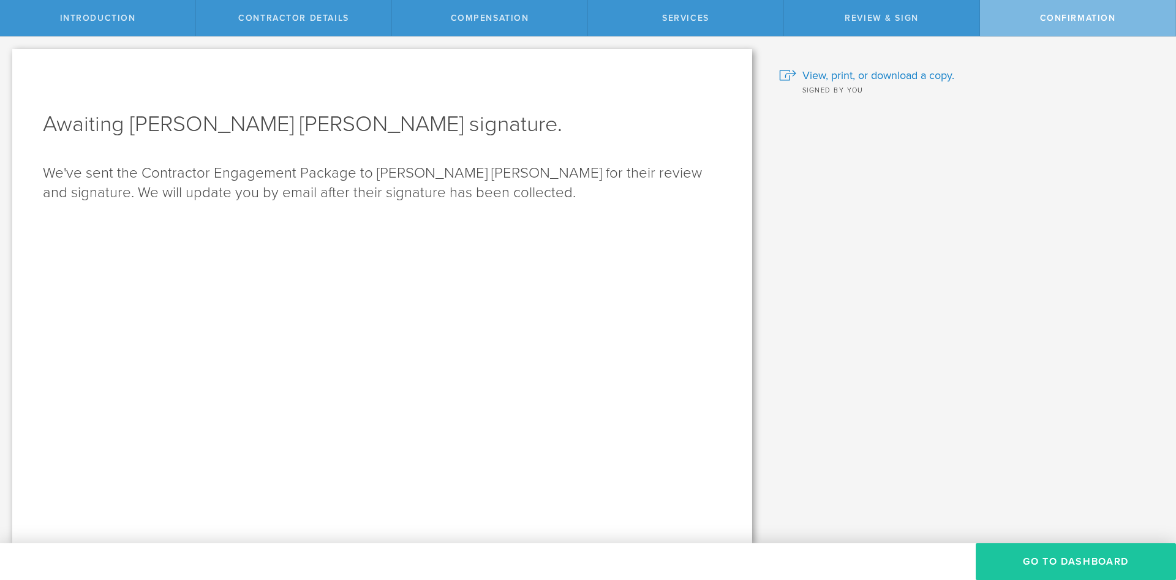
click at [1048, 573] on button "Go To Dashboard" at bounding box center [1076, 561] width 200 height 37
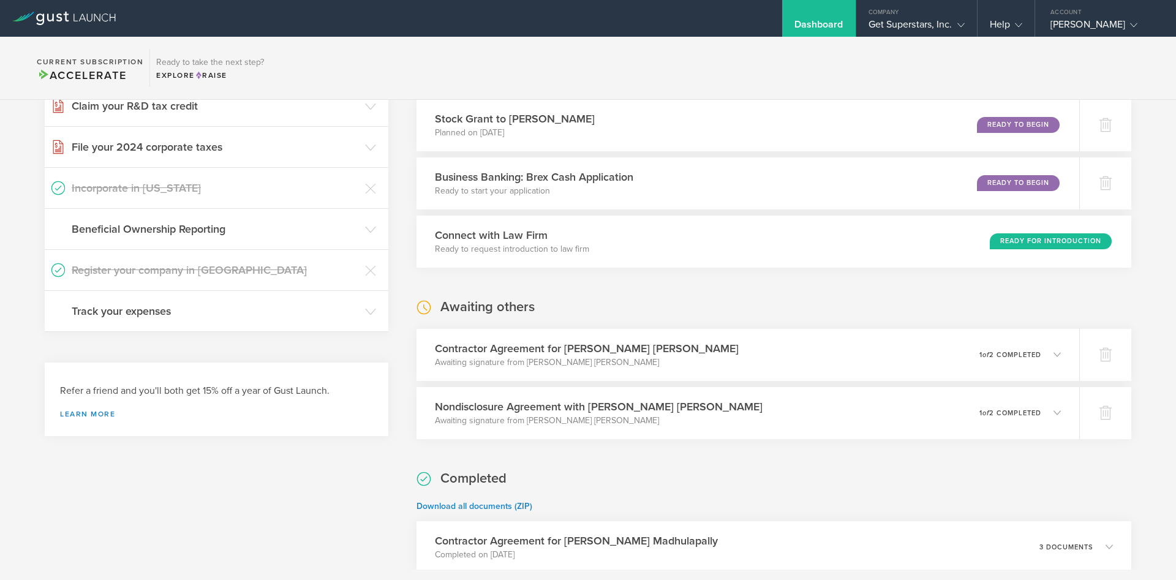
scroll to position [566, 0]
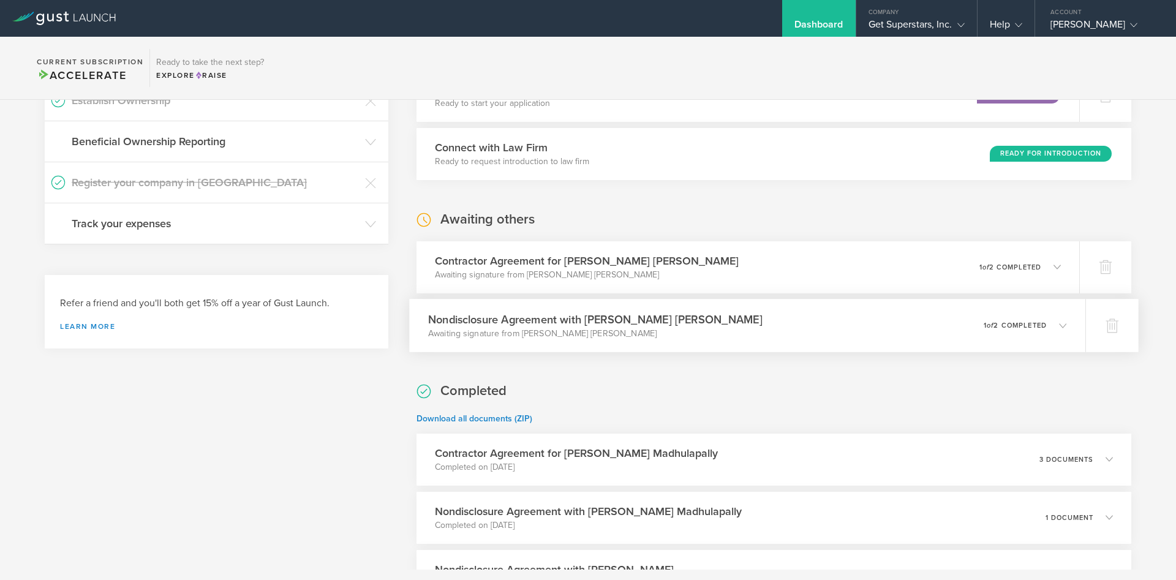
click at [730, 331] on div "Nondisclosure Agreement with [PERSON_NAME] [PERSON_NAME] Awaiting signature fro…" at bounding box center [747, 325] width 676 height 53
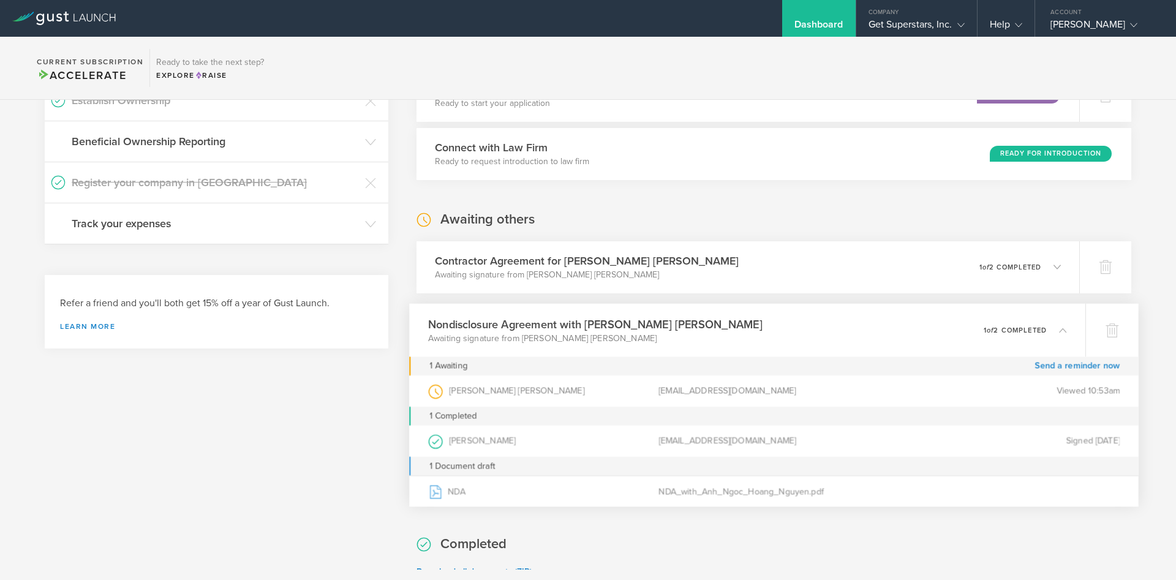
click at [730, 331] on div "Nondisclosure Agreement with [PERSON_NAME] [PERSON_NAME] Awaiting signature fro…" at bounding box center [747, 329] width 676 height 53
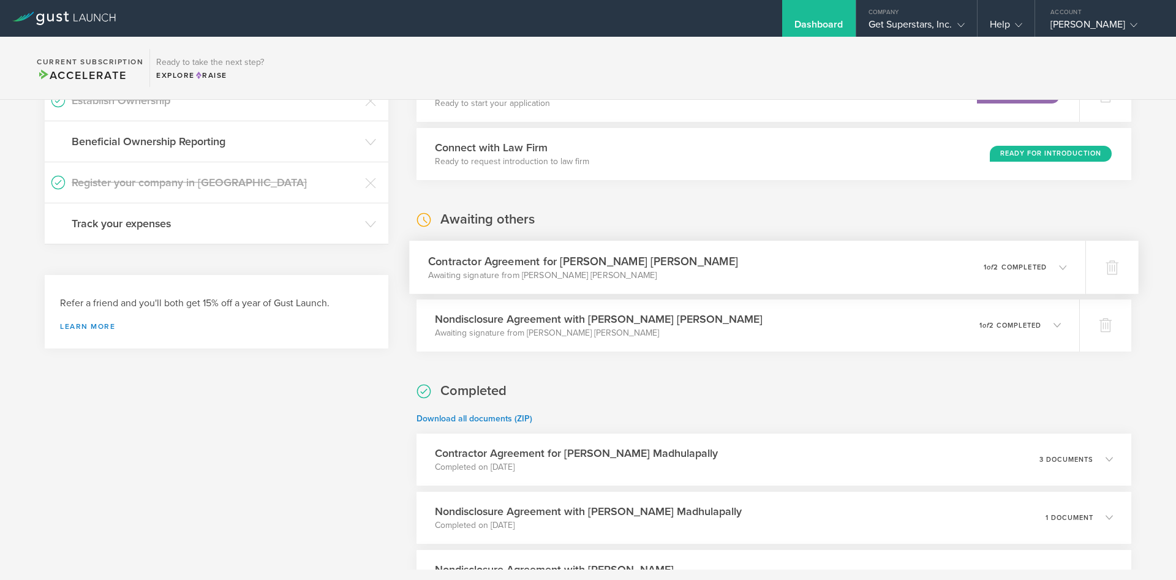
click at [758, 271] on div "Contractor Agreement for [PERSON_NAME] [PERSON_NAME] Awaiting signature from [P…" at bounding box center [747, 267] width 676 height 53
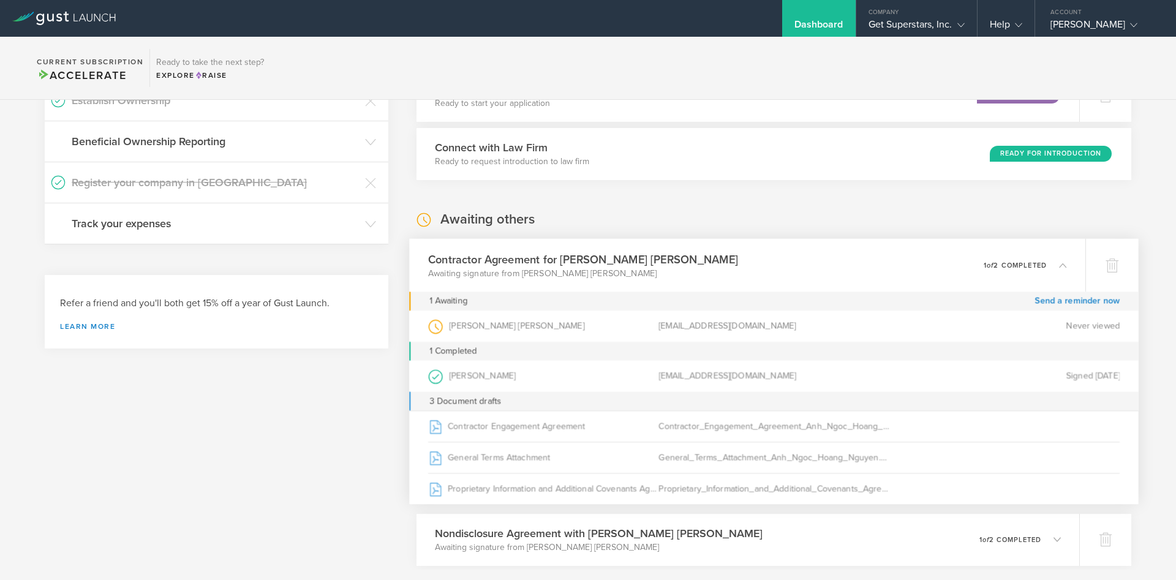
click at [758, 271] on div "Contractor Agreement for [PERSON_NAME] [PERSON_NAME] Awaiting signature from [P…" at bounding box center [747, 264] width 676 height 53
